Goal: Check status: Check status

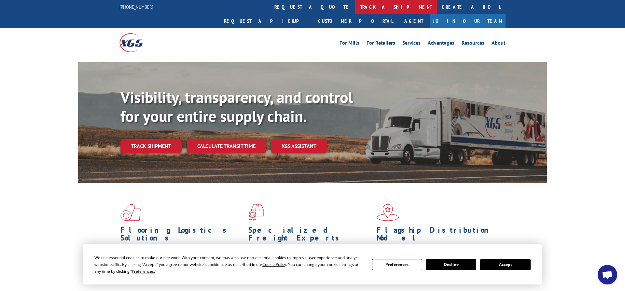
click at [355, 7] on link "track a shipment" at bounding box center [396, 7] width 82 height 14
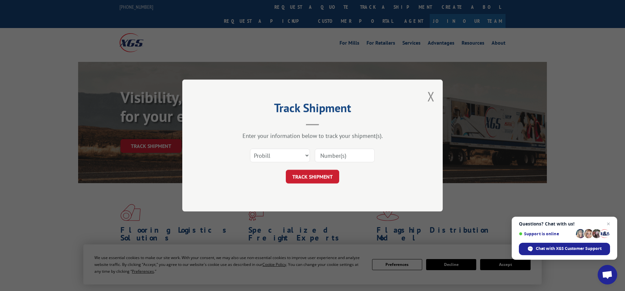
click at [333, 156] on input at bounding box center [345, 155] width 60 height 14
click at [250, 148] on select "Select category... Probill BOL PO" at bounding box center [280, 155] width 60 height 14
select select "po"
click option "PO" at bounding box center [0, 0] width 0 height 0
click at [338, 156] on input at bounding box center [345, 155] width 60 height 14
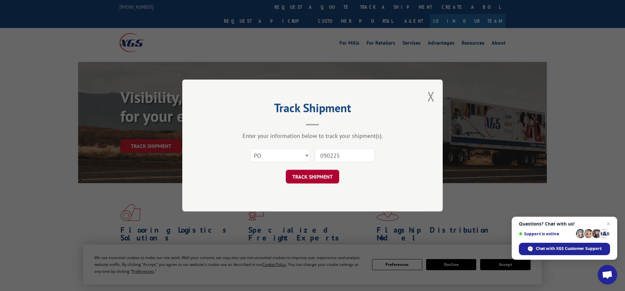
type input "090225"
click at [315, 179] on button "TRACK SHIPMENT" at bounding box center [312, 177] width 53 height 14
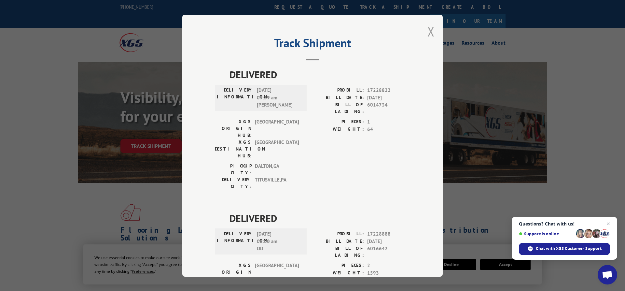
click at [433, 34] on button "Close modal" at bounding box center [430, 31] width 7 height 17
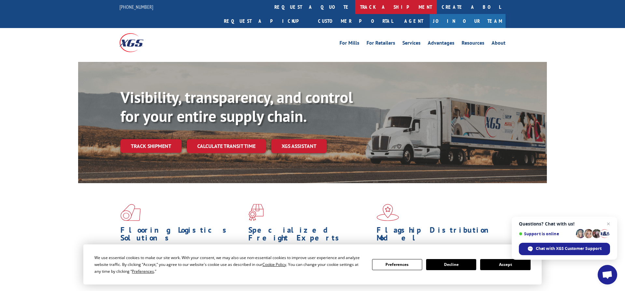
click at [355, 7] on link "track a shipment" at bounding box center [396, 7] width 82 height 14
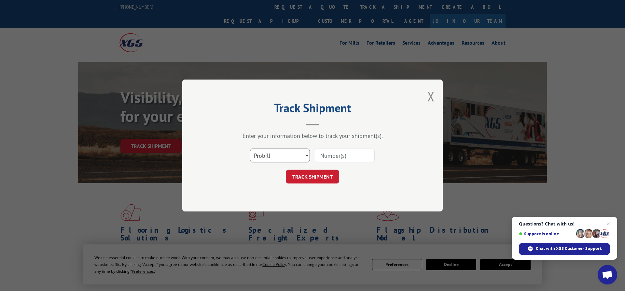
click at [250, 148] on select "Select category... Probill BOL PO" at bounding box center [280, 155] width 60 height 14
select select "po"
click option "PO" at bounding box center [0, 0] width 0 height 0
click at [341, 156] on input at bounding box center [345, 155] width 60 height 14
type input "2094587"
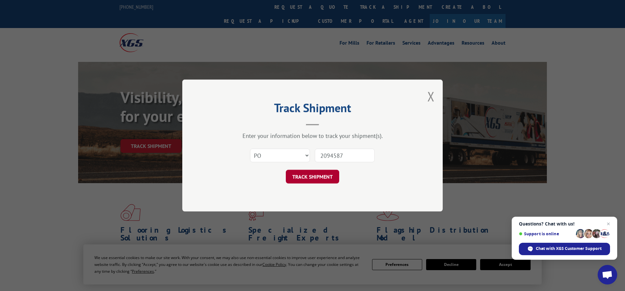
click at [322, 177] on button "TRACK SHIPMENT" at bounding box center [312, 177] width 53 height 14
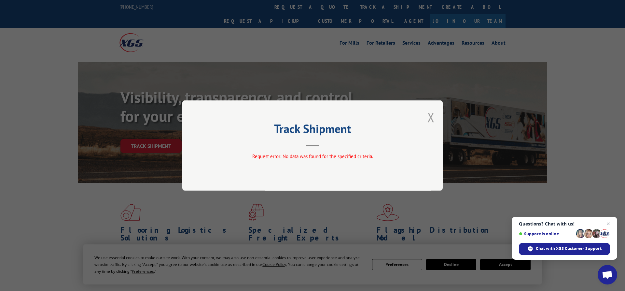
click at [430, 116] on button "Close modal" at bounding box center [430, 116] width 7 height 17
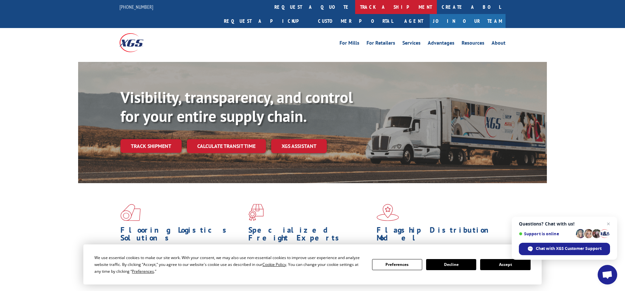
click at [355, 7] on link "track a shipment" at bounding box center [396, 7] width 82 height 14
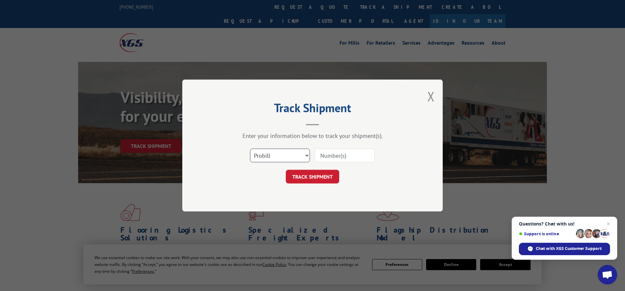
click at [250, 148] on select "Select category... Probill BOL PO" at bounding box center [280, 155] width 60 height 14
click option "Probill" at bounding box center [0, 0] width 0 height 0
click at [346, 155] on input at bounding box center [345, 155] width 60 height 14
type input "090225"
click at [313, 175] on button "TRACK SHIPMENT" at bounding box center [312, 177] width 53 height 14
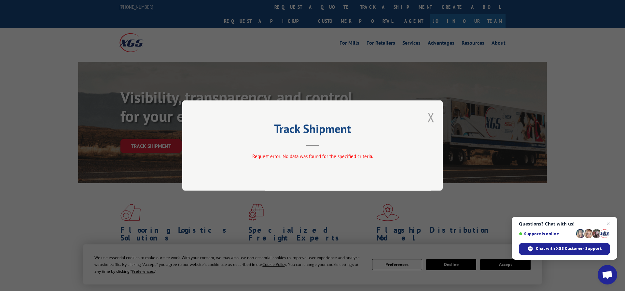
click at [430, 114] on button "Close modal" at bounding box center [430, 116] width 7 height 17
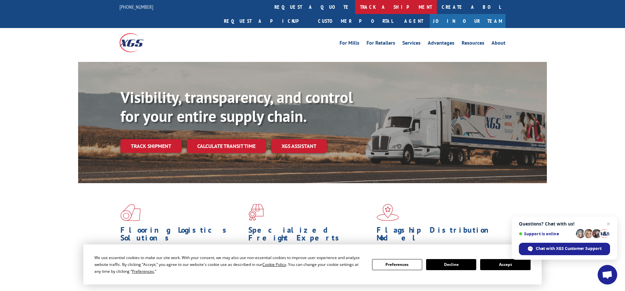
click at [355, 7] on link "track a shipment" at bounding box center [396, 7] width 82 height 14
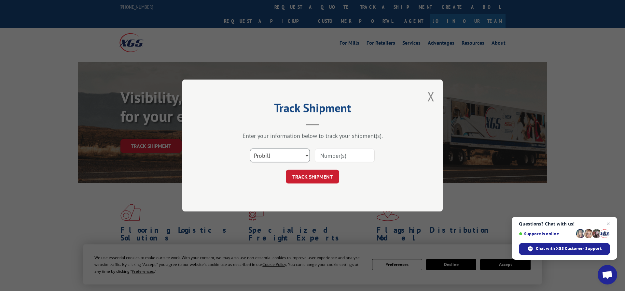
click at [250, 148] on select "Select category... Probill BOL PO" at bounding box center [280, 155] width 60 height 14
select select "po"
click option "PO" at bounding box center [0, 0] width 0 height 0
click at [346, 156] on input at bounding box center [345, 155] width 60 height 14
click at [346, 157] on input at bounding box center [345, 155] width 60 height 14
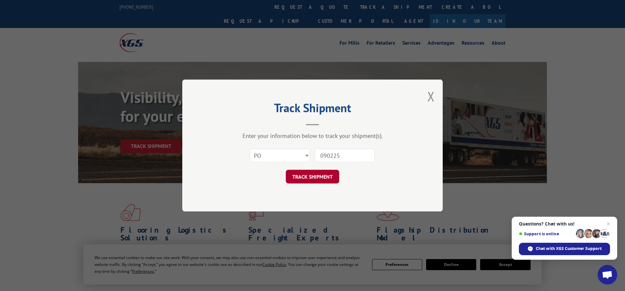
type input "090225"
click at [321, 180] on button "TRACK SHIPMENT" at bounding box center [312, 177] width 53 height 14
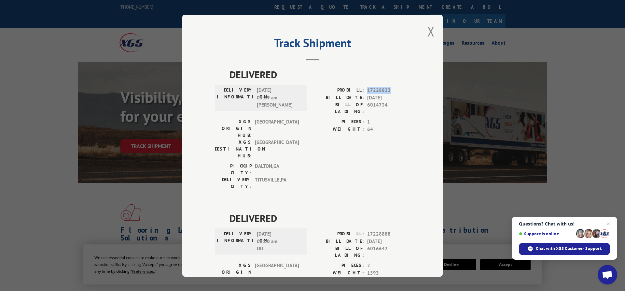
drag, startPoint x: 368, startPoint y: 90, endPoint x: 390, endPoint y: 89, distance: 21.8
click at [390, 89] on span "17228822" at bounding box center [388, 90] width 43 height 7
copy span "17228822"
click at [601, 172] on div "Track Shipment DELIVERED DELIVERY INFORMATION: [DATE] 09:39 am [PERSON_NAME]: 1…" at bounding box center [312, 145] width 625 height 291
click at [432, 32] on button "Close modal" at bounding box center [430, 31] width 7 height 17
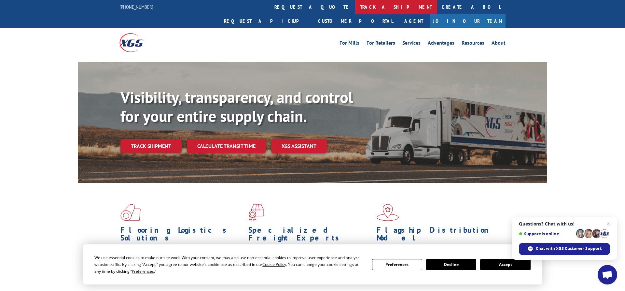
click at [355, 10] on link "track a shipment" at bounding box center [396, 7] width 82 height 14
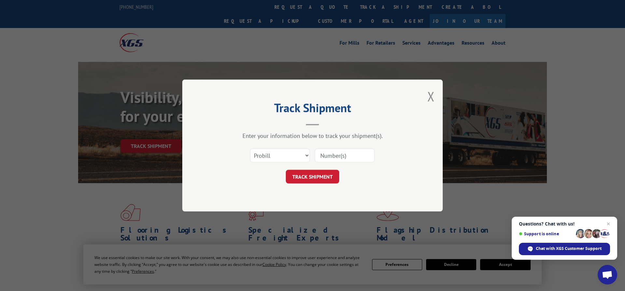
click at [337, 155] on input at bounding box center [345, 155] width 60 height 14
paste input "17228822"
type input "17228822"
click at [314, 177] on button "TRACK SHIPMENT" at bounding box center [312, 177] width 53 height 14
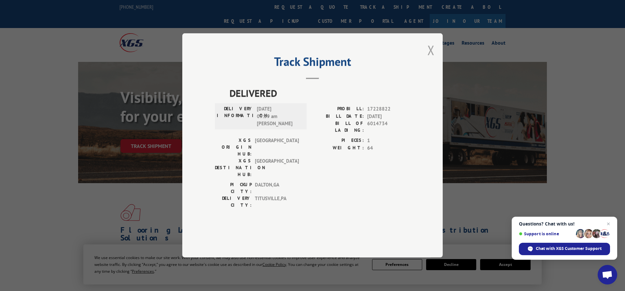
click at [433, 59] on button "Close modal" at bounding box center [430, 49] width 7 height 17
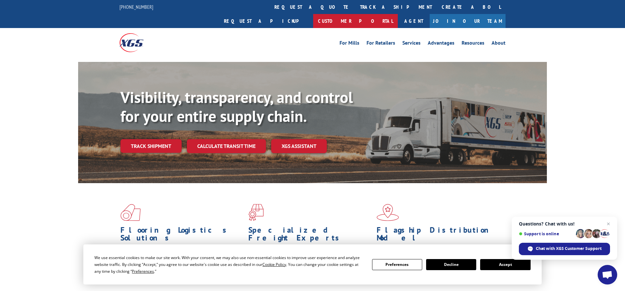
click at [398, 14] on link "Customer Portal" at bounding box center [355, 21] width 85 height 14
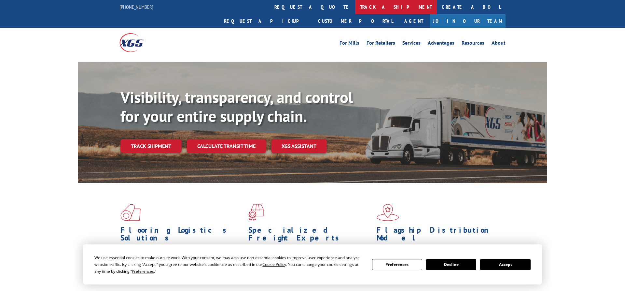
click at [355, 7] on link "track a shipment" at bounding box center [396, 7] width 82 height 14
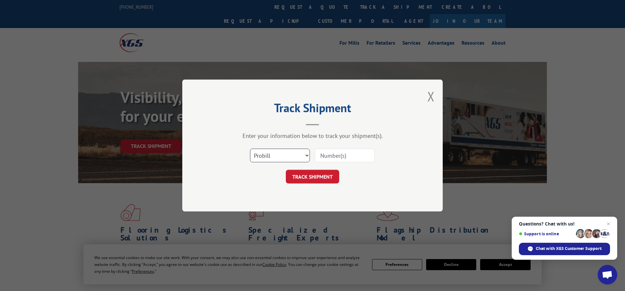
click at [250, 148] on select "Select category... Probill BOL PO" at bounding box center [280, 155] width 60 height 14
select select "bol"
click option "BOL" at bounding box center [0, 0] width 0 height 0
click at [339, 150] on input at bounding box center [345, 155] width 60 height 14
type input "4084319"
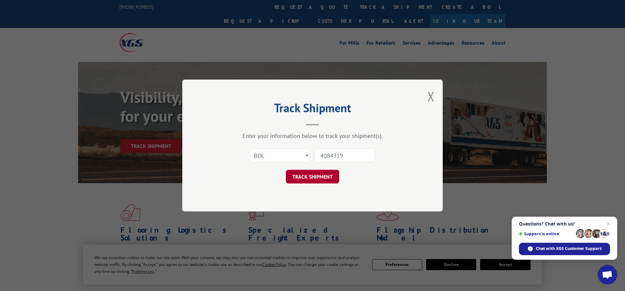
click at [325, 177] on button "TRACK SHIPMENT" at bounding box center [312, 177] width 53 height 14
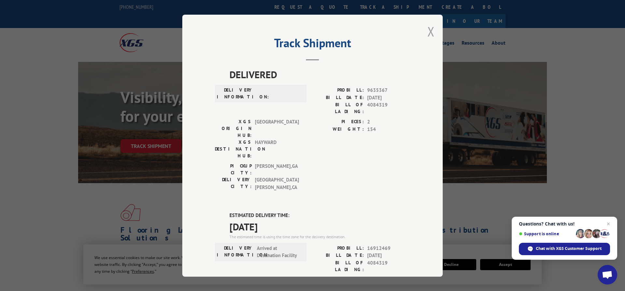
click at [434, 30] on button "Close modal" at bounding box center [430, 31] width 7 height 17
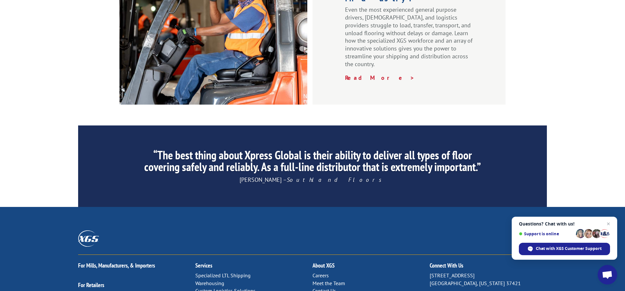
scroll to position [998, 0]
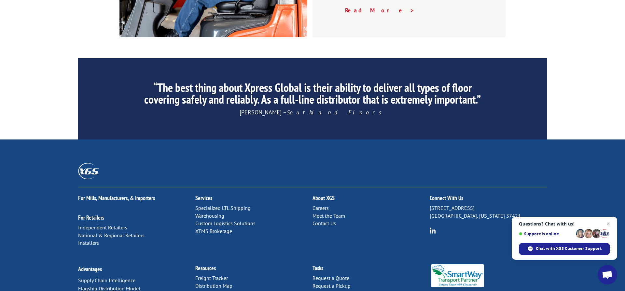
click at [323, 220] on link "Contact Us" at bounding box center [324, 223] width 23 height 7
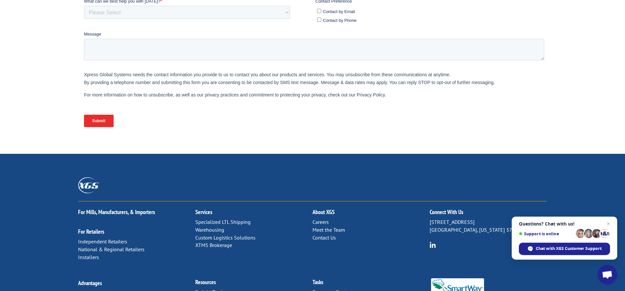
scroll to position [266, 0]
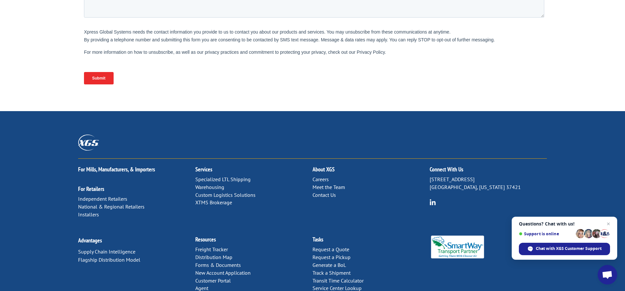
click at [206, 277] on link "Customer Portal" at bounding box center [212, 280] width 35 height 7
